Goal: Task Accomplishment & Management: Manage account settings

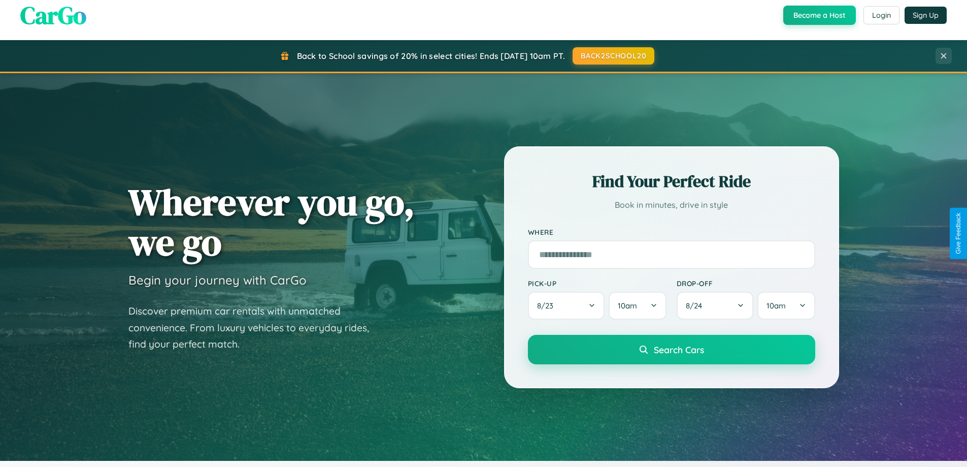
scroll to position [699, 0]
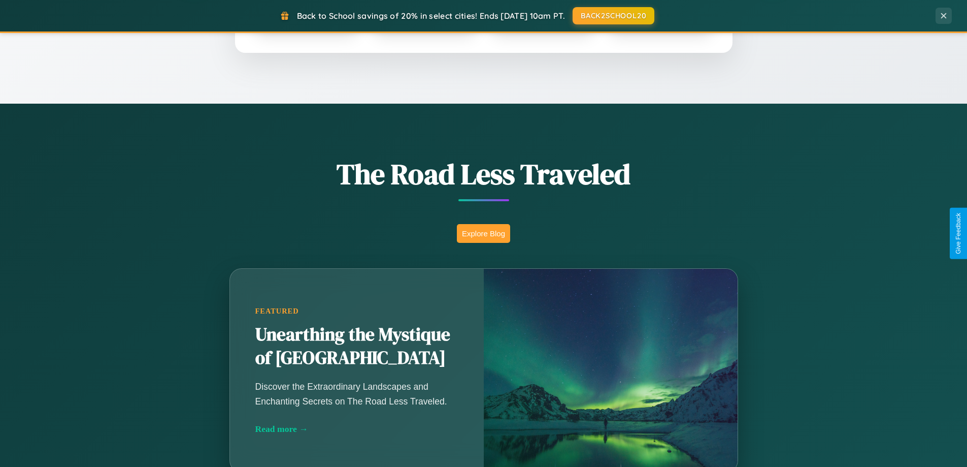
click at [483, 233] on button "Explore Blog" at bounding box center [483, 233] width 53 height 19
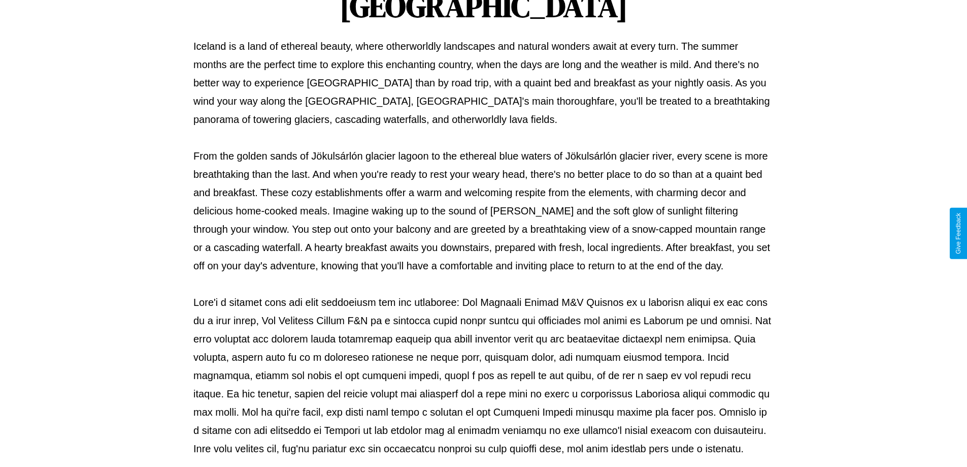
scroll to position [329, 0]
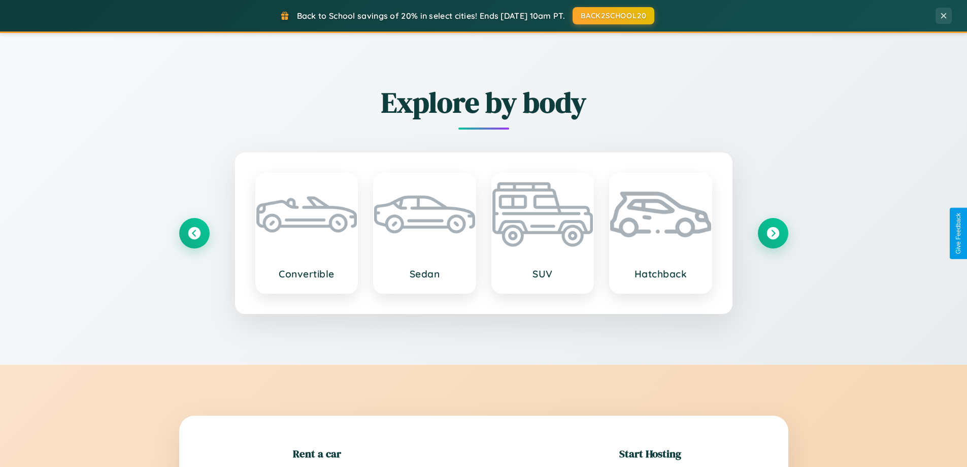
scroll to position [219, 0]
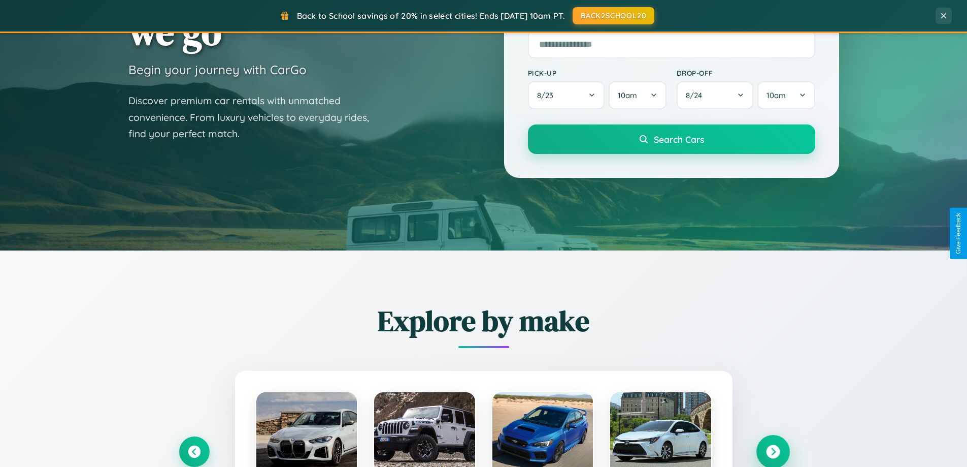
click at [773, 451] on icon at bounding box center [773, 452] width 14 height 14
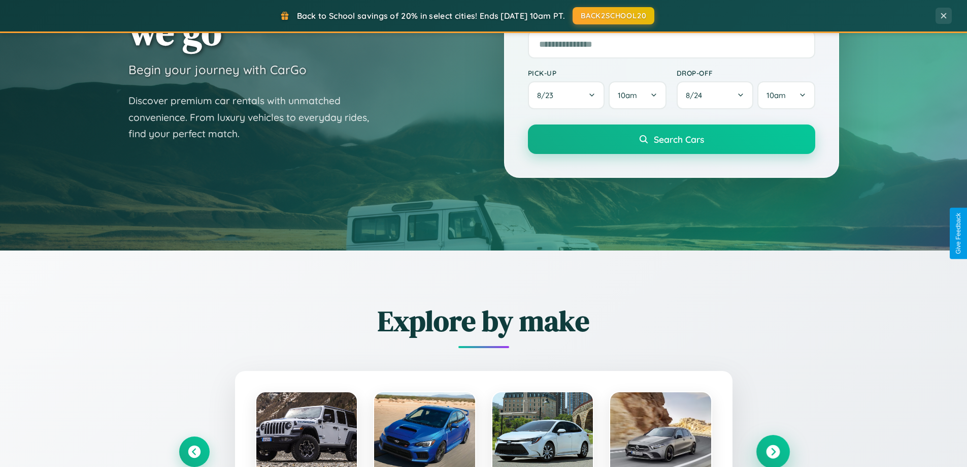
scroll to position [0, 0]
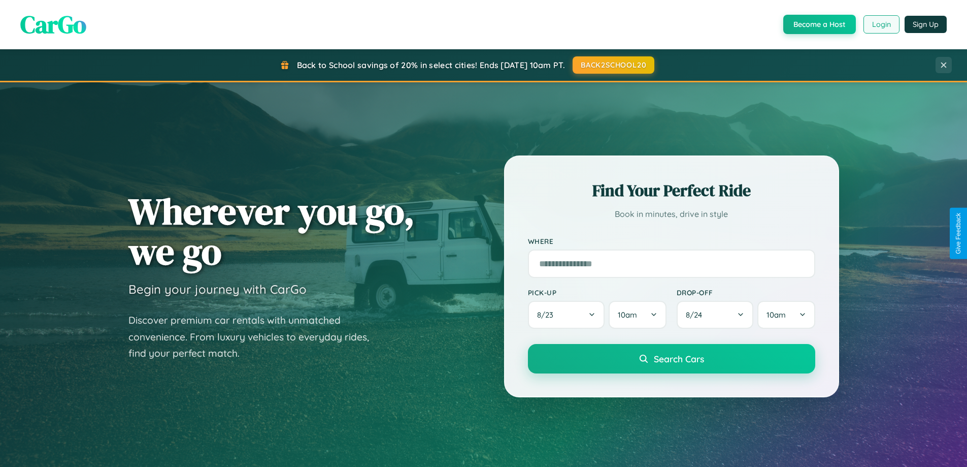
click at [881, 24] on button "Login" at bounding box center [882, 24] width 36 height 18
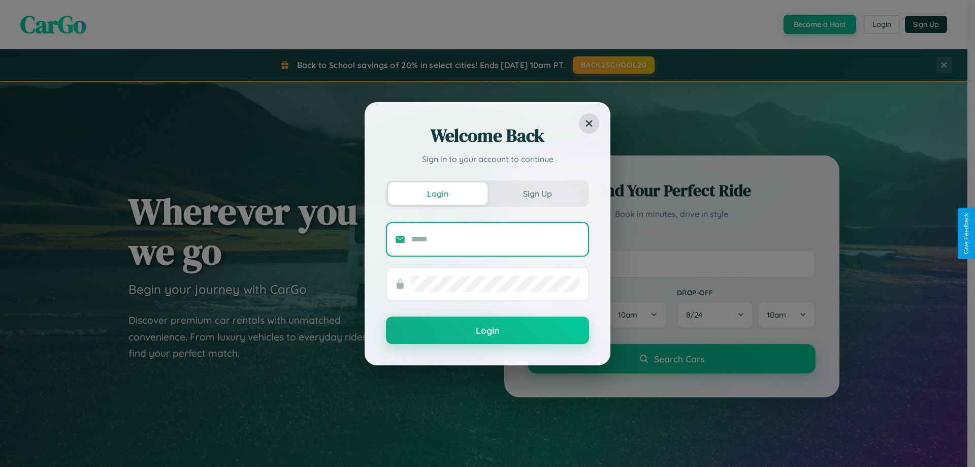
click at [496, 239] on input "text" at bounding box center [495, 239] width 169 height 16
type input "**********"
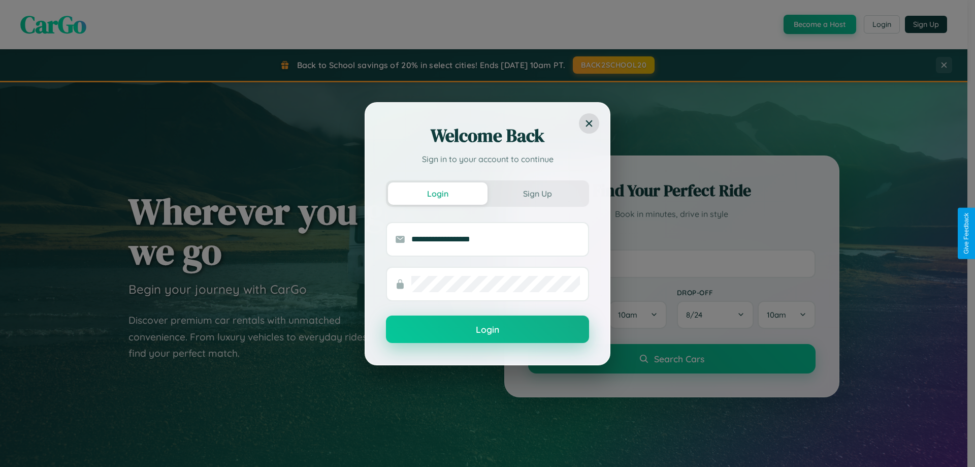
click at [487, 330] on button "Login" at bounding box center [487, 328] width 203 height 27
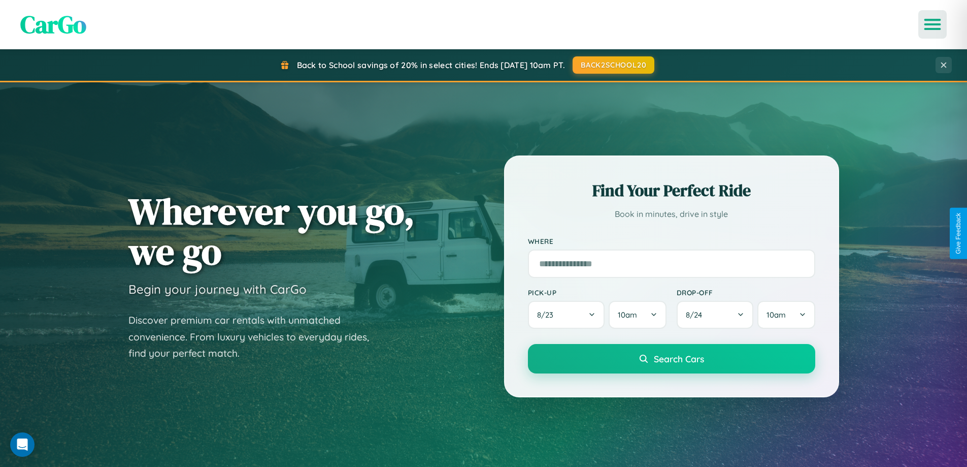
click at [933, 24] on icon "Open menu" at bounding box center [933, 24] width 15 height 9
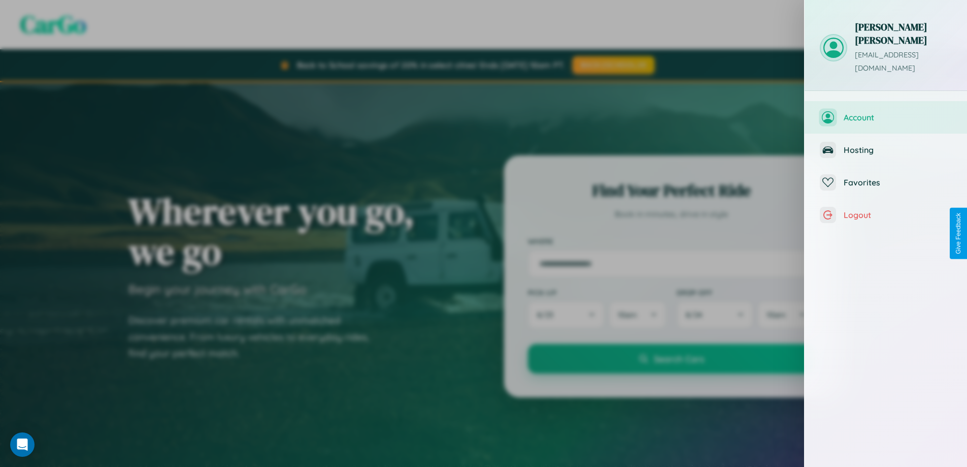
click at [886, 112] on span "Account" at bounding box center [898, 117] width 108 height 10
